Goal: Transaction & Acquisition: Purchase product/service

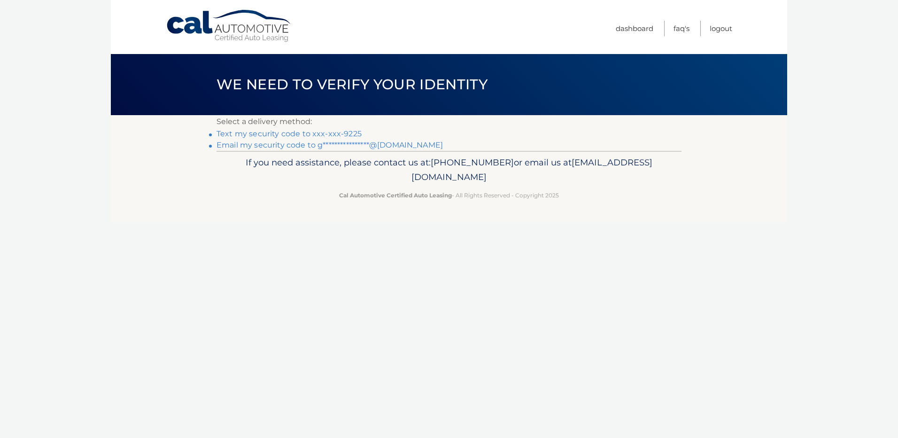
click at [283, 140] on li "**********" at bounding box center [449, 145] width 465 height 11
click at [285, 143] on link "**********" at bounding box center [330, 145] width 227 height 9
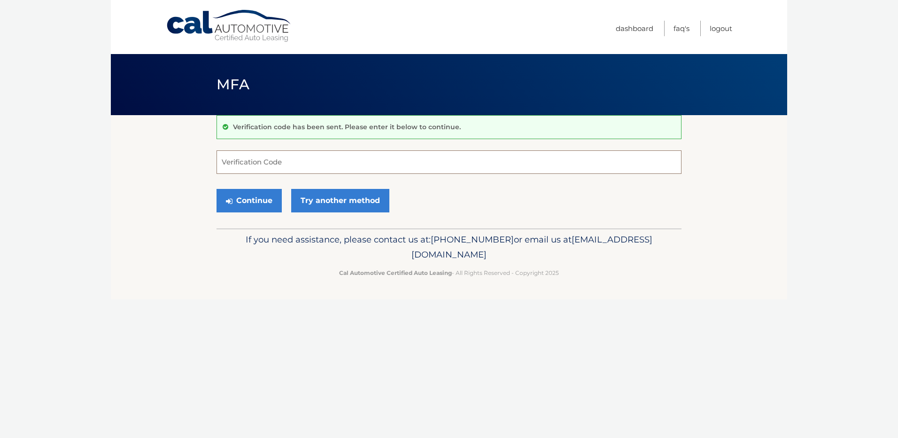
click at [247, 156] on input "Verification Code" at bounding box center [449, 161] width 465 height 23
paste input "181725"
click at [266, 201] on button "Continue" at bounding box center [249, 200] width 65 height 23
type input "181725"
click at [263, 210] on button "Continue" at bounding box center [249, 200] width 65 height 23
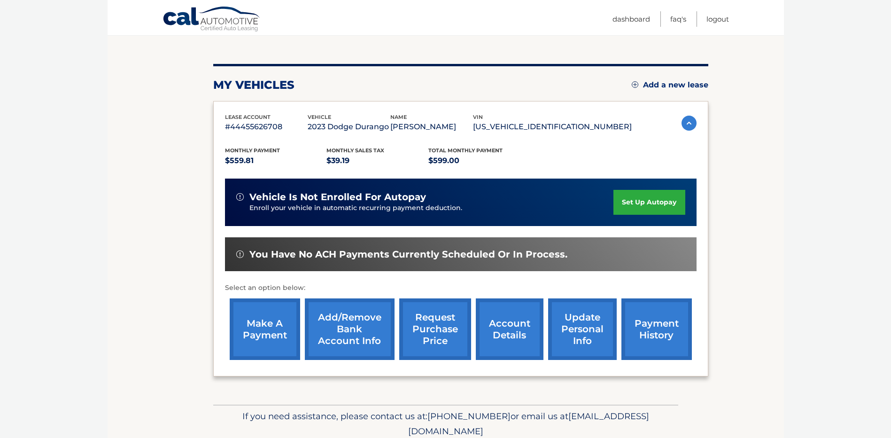
scroll to position [94, 0]
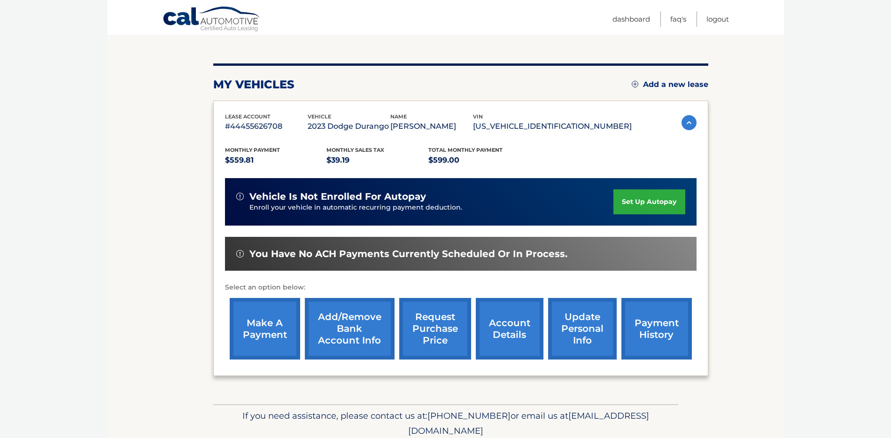
click at [255, 327] on link "make a payment" at bounding box center [265, 329] width 70 height 62
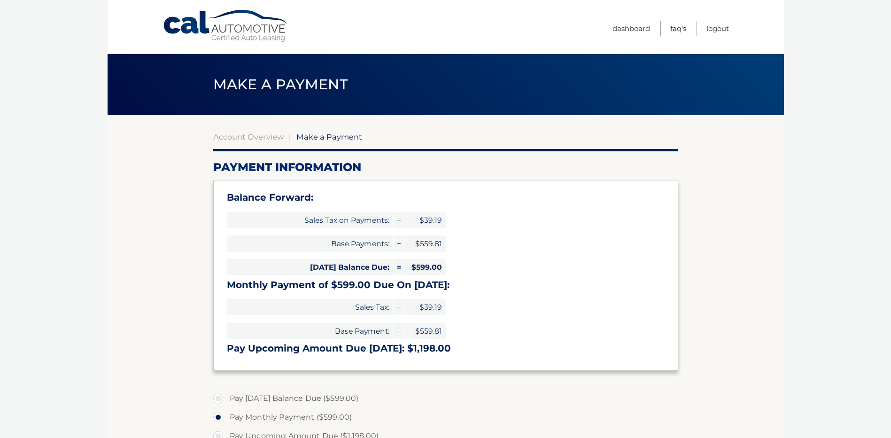
select select "ZmU3OGNhZTQtYjljYy00OGRiLTg0MmQtNDYzZjJlM2M0YzBj"
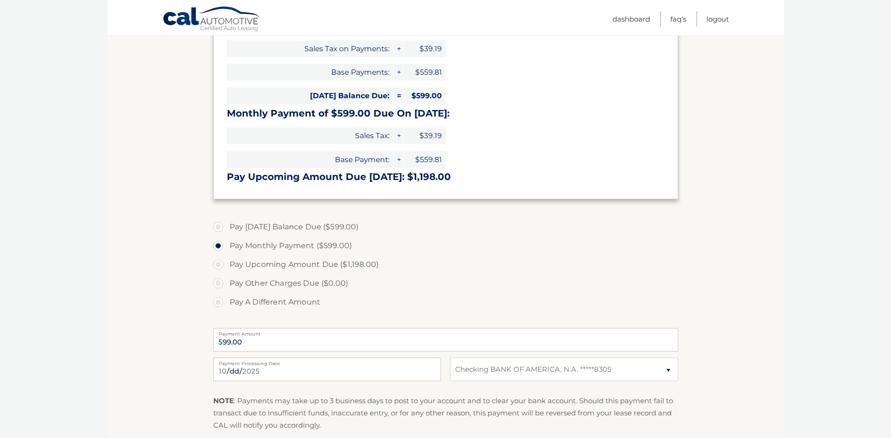
scroll to position [188, 0]
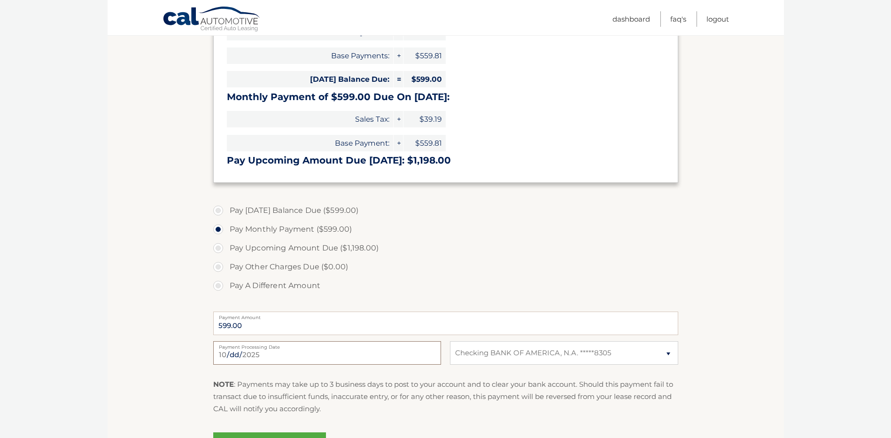
click at [259, 350] on input "[DATE]" at bounding box center [327, 352] width 228 height 23
type input "[DATE]"
click at [730, 337] on section "Account Overview | Make a Payment Payment Information Balance Forward: Sales Ta…" at bounding box center [446, 201] width 677 height 548
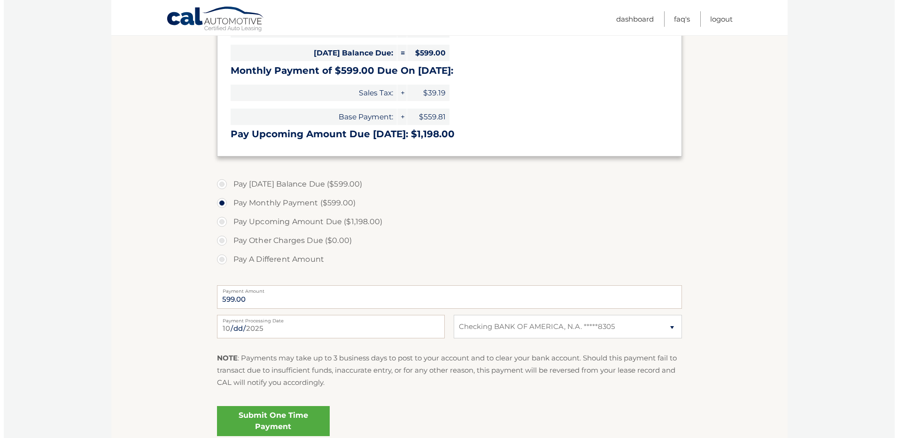
scroll to position [235, 0]
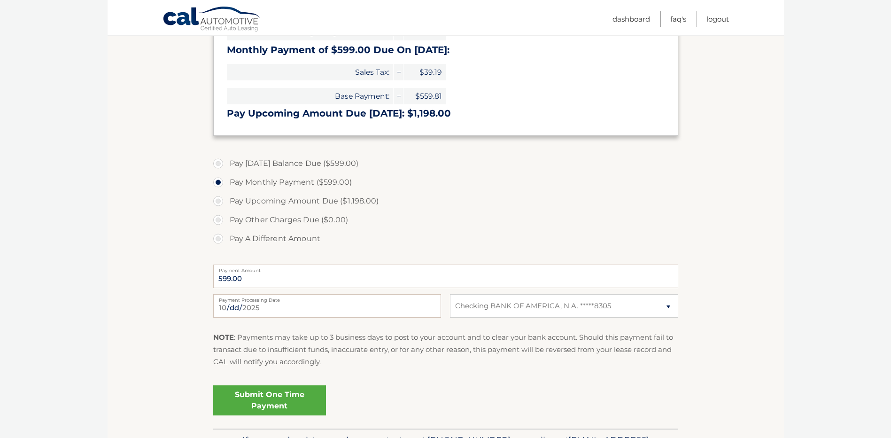
click at [243, 399] on link "Submit One Time Payment" at bounding box center [269, 400] width 113 height 30
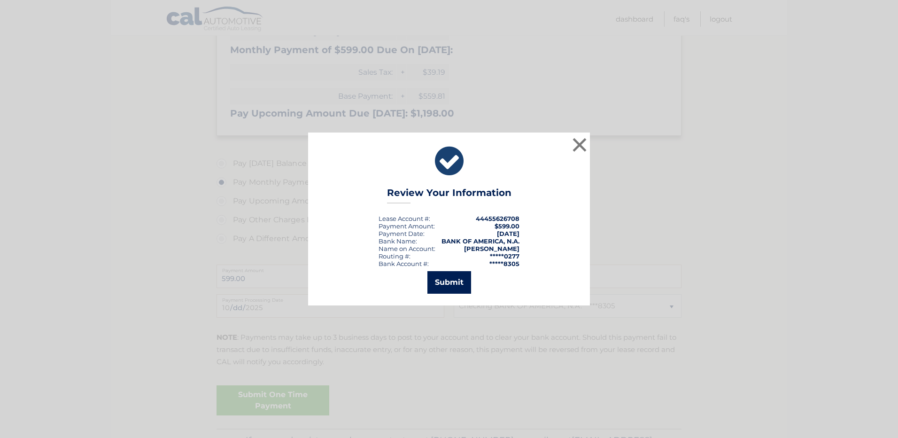
click at [468, 287] on button "Submit" at bounding box center [450, 282] width 44 height 23
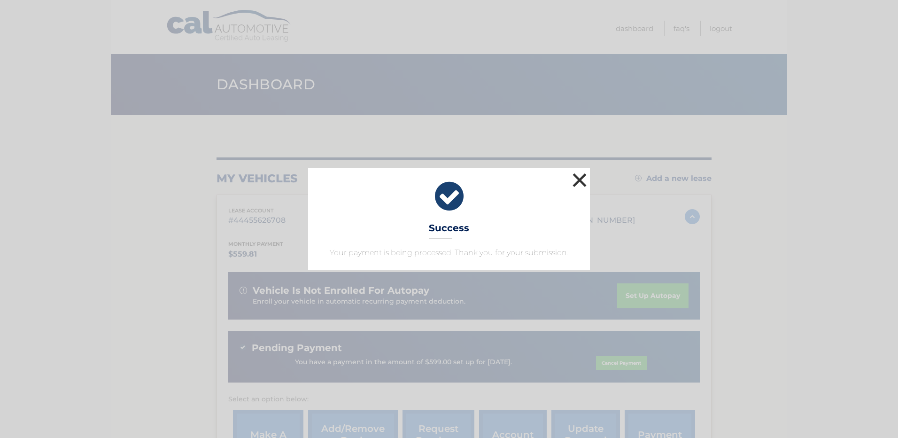
click at [572, 181] on button "×" at bounding box center [579, 180] width 19 height 19
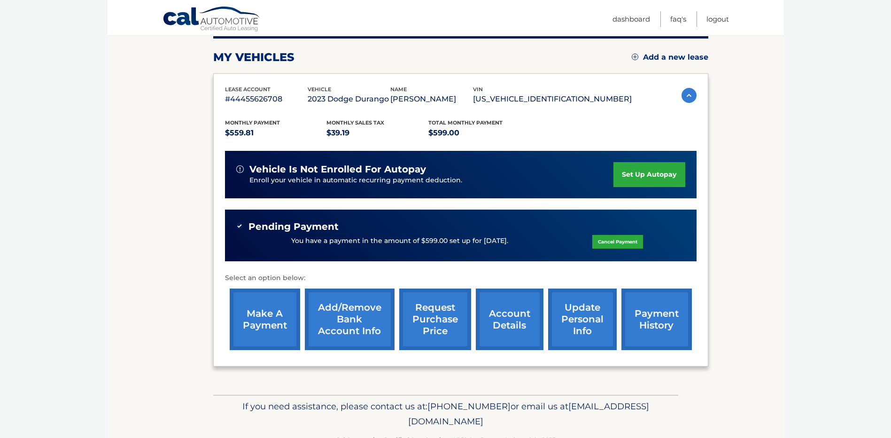
scroll to position [141, 0]
